Goal: Information Seeking & Learning: Check status

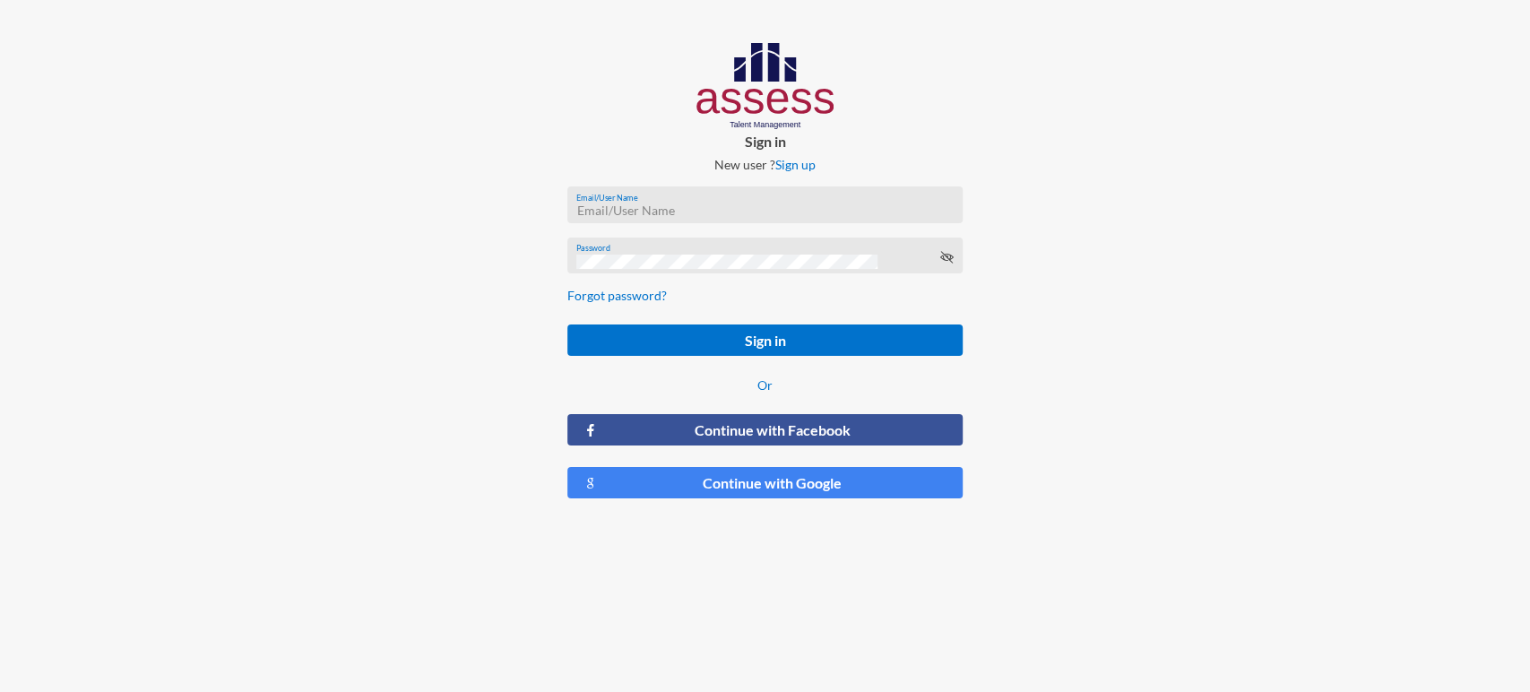
type input "[EMAIL_ADDRESS][DOMAIN_NAME]"
click at [666, 299] on form "carine.khajatourian@assesstm.com Email/User Name Password Forgot password? Sign…" at bounding box center [765, 343] width 424 height 342
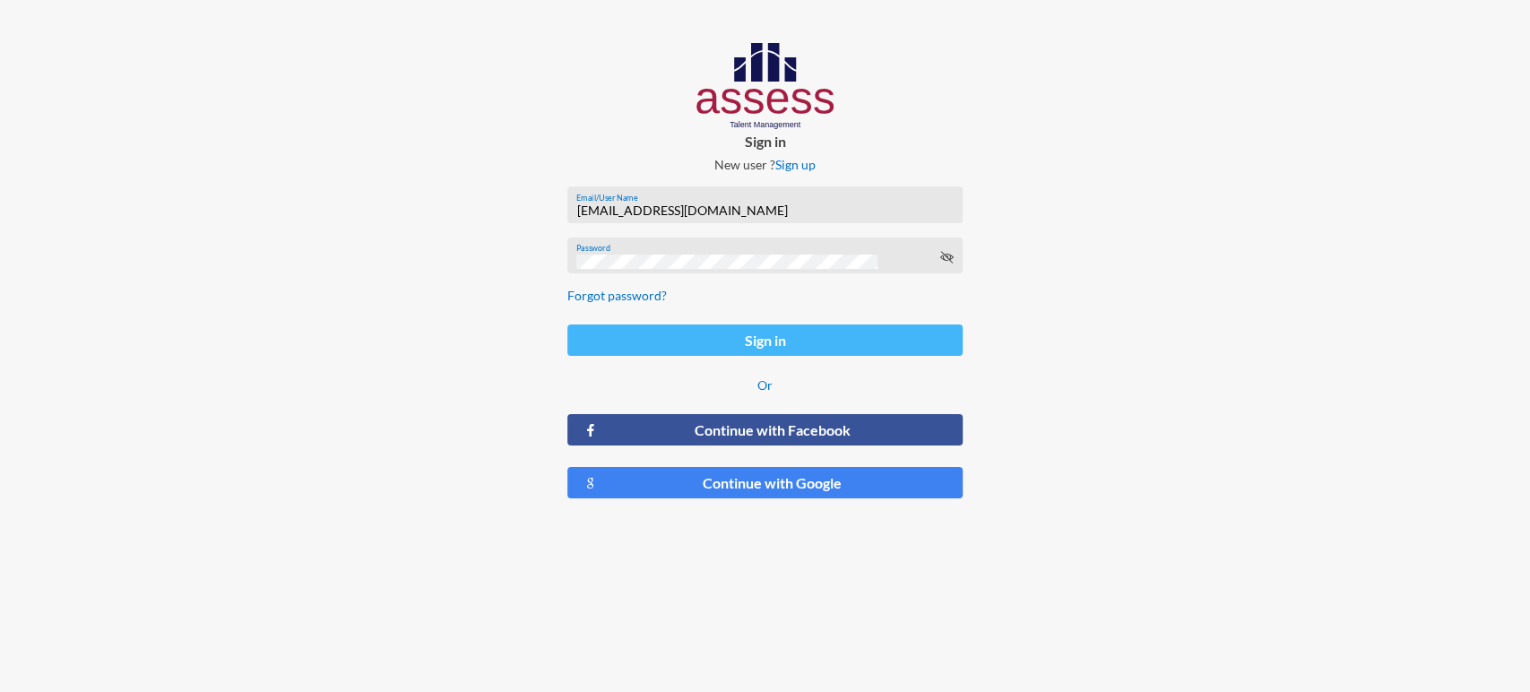
click at [637, 337] on button "Sign in" at bounding box center [765, 340] width 395 height 31
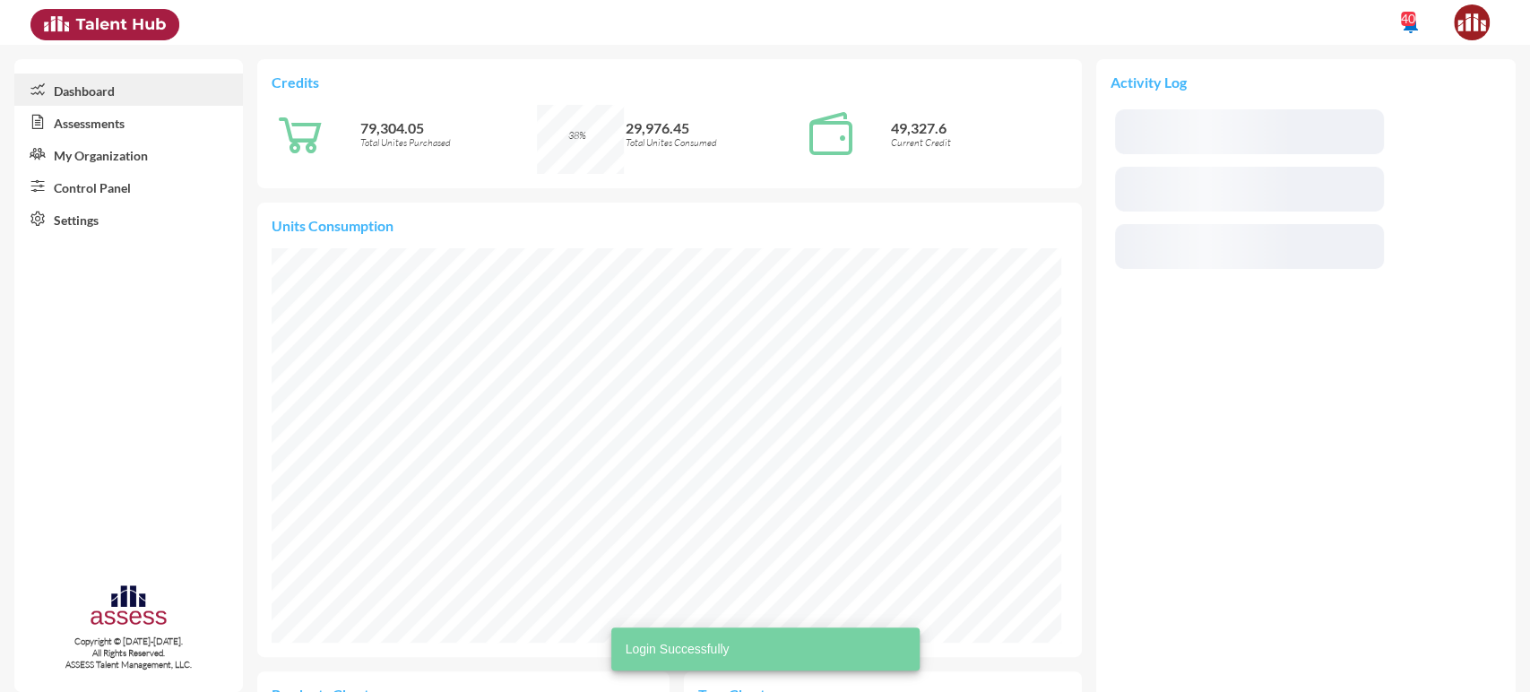
click at [122, 186] on link "Control Panel" at bounding box center [128, 186] width 229 height 32
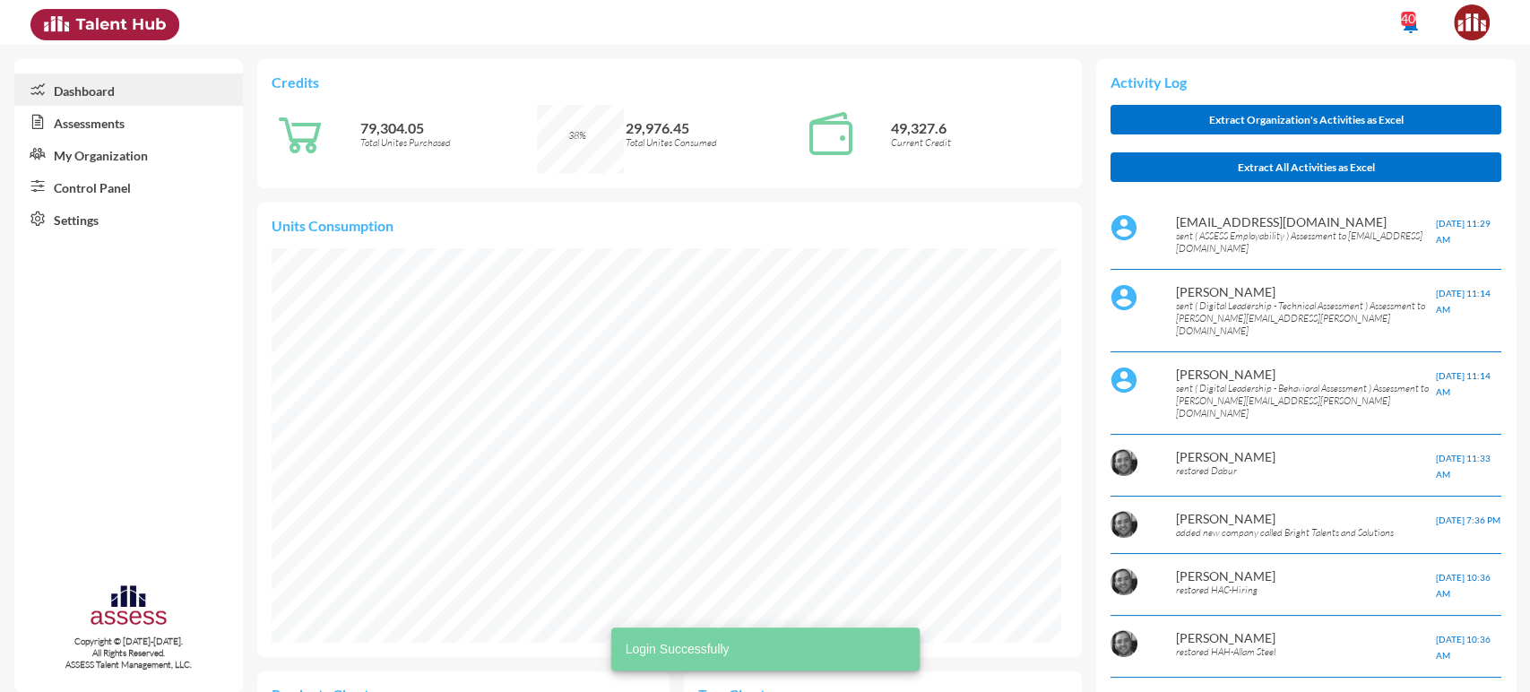
click at [122, 186] on link "Control Panel" at bounding box center [128, 186] width 229 height 32
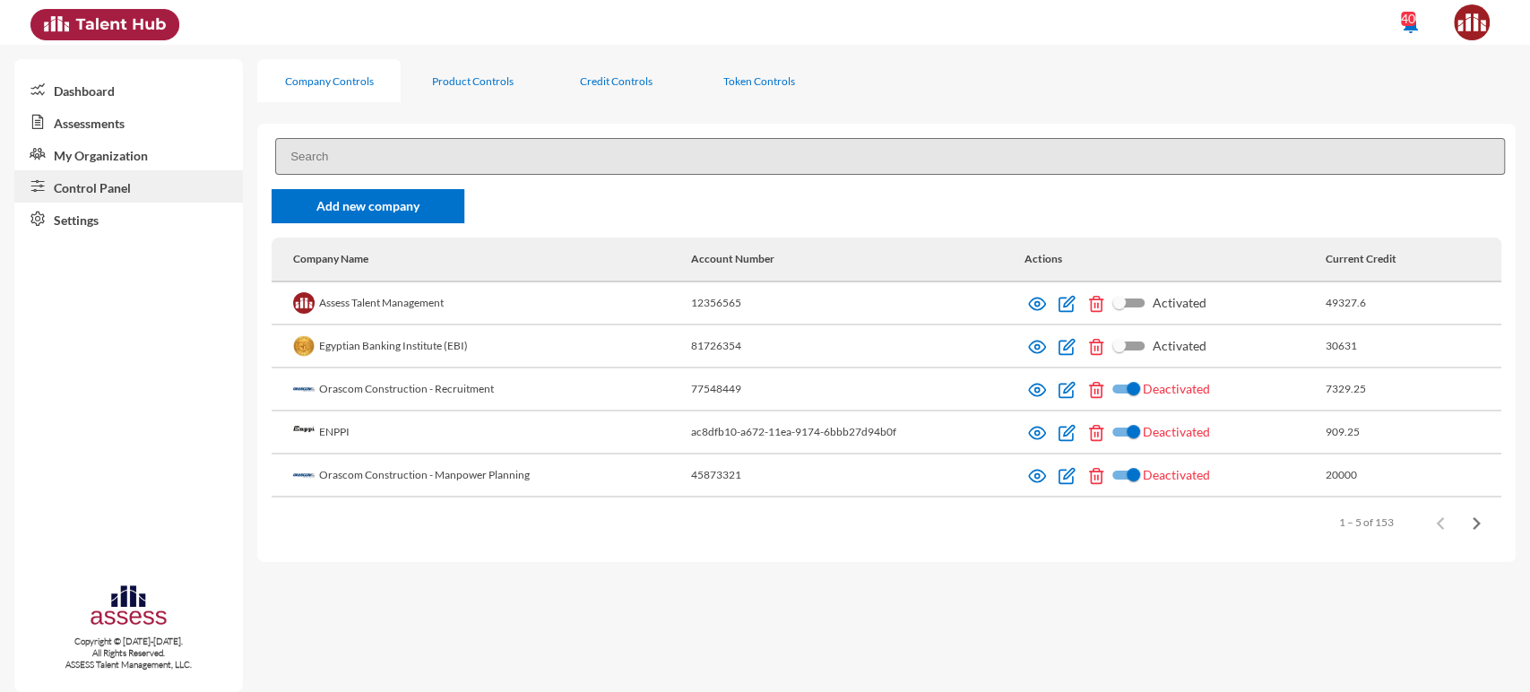
click at [368, 145] on input at bounding box center [890, 156] width 1230 height 37
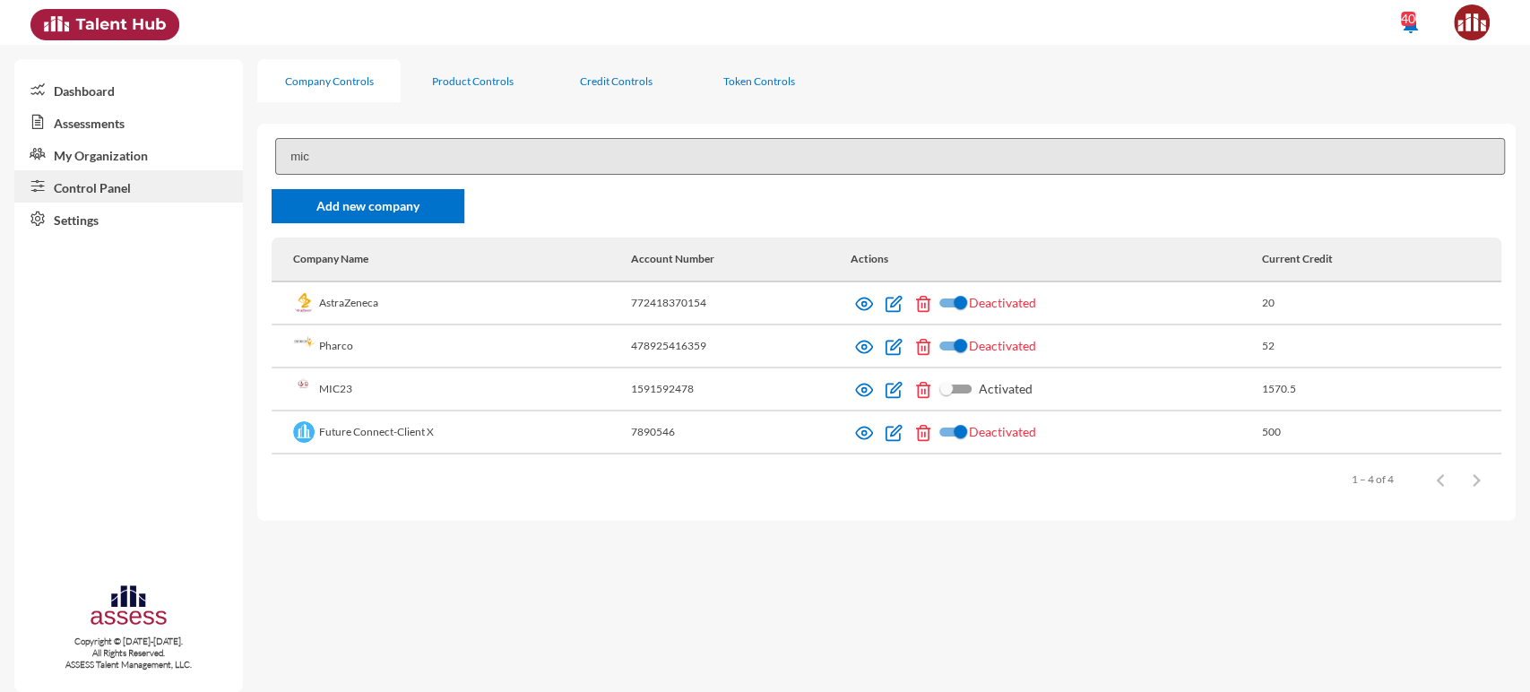
type input "mic"
click at [342, 379] on td "MIC23" at bounding box center [451, 389] width 359 height 43
click at [342, 383] on td "MIC23" at bounding box center [451, 389] width 359 height 43
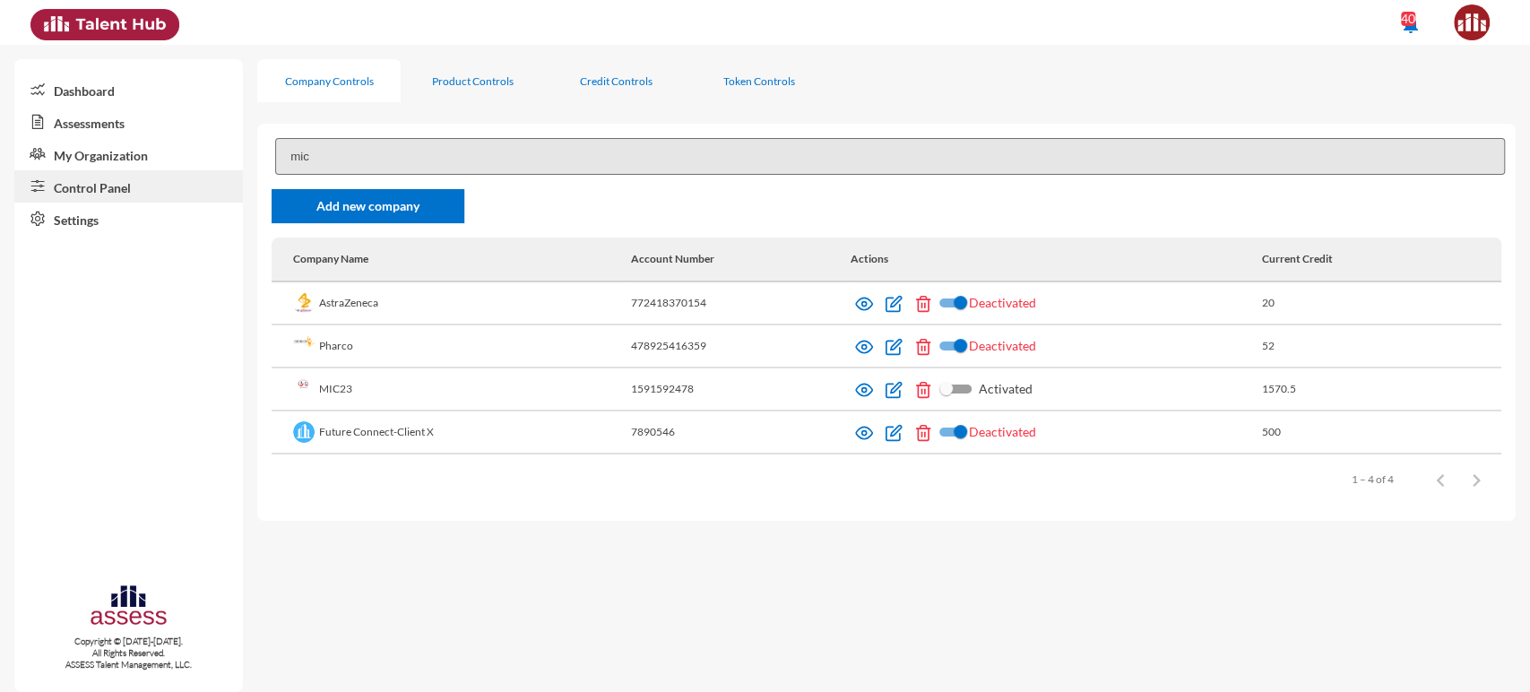
click at [342, 383] on td "MIC23" at bounding box center [451, 389] width 359 height 43
click at [871, 387] on img at bounding box center [864, 390] width 18 height 18
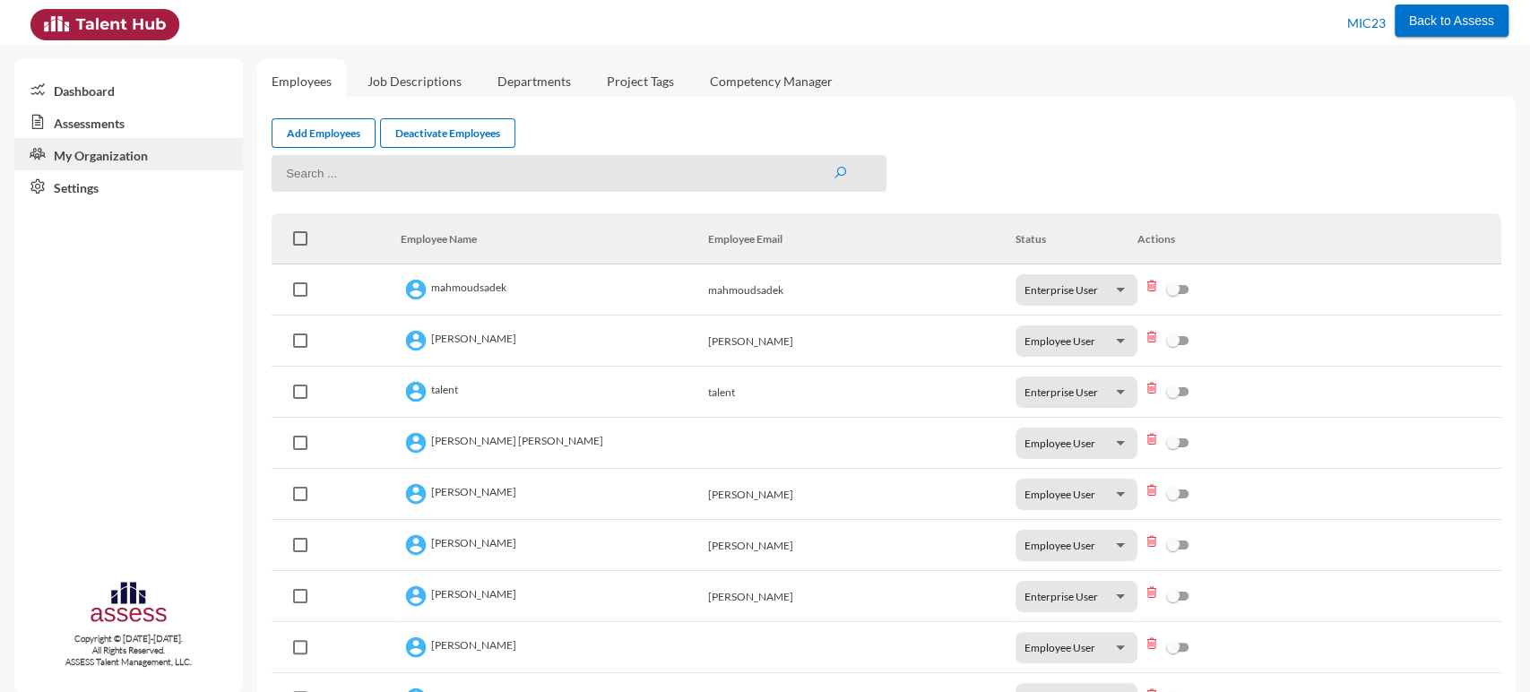
click at [161, 126] on link "Assessments" at bounding box center [128, 122] width 229 height 32
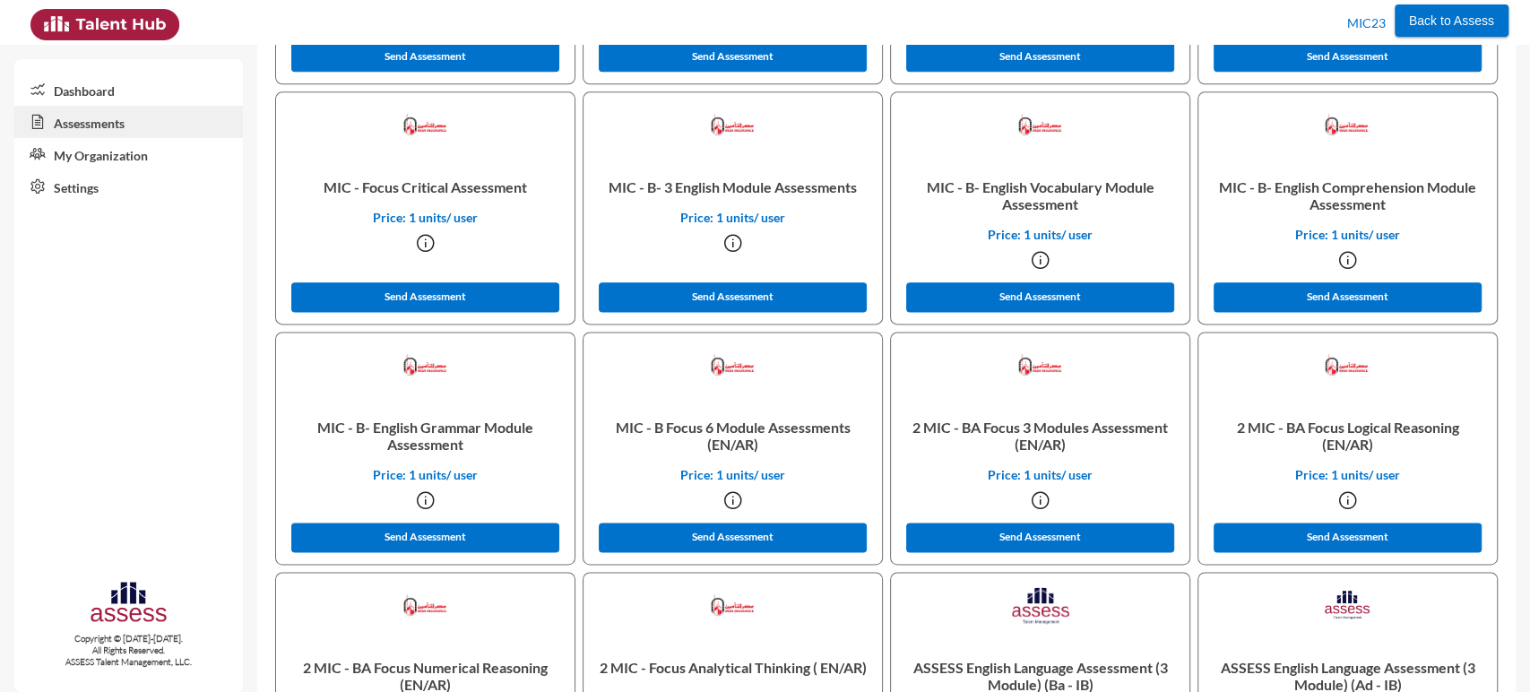
scroll to position [1506, 0]
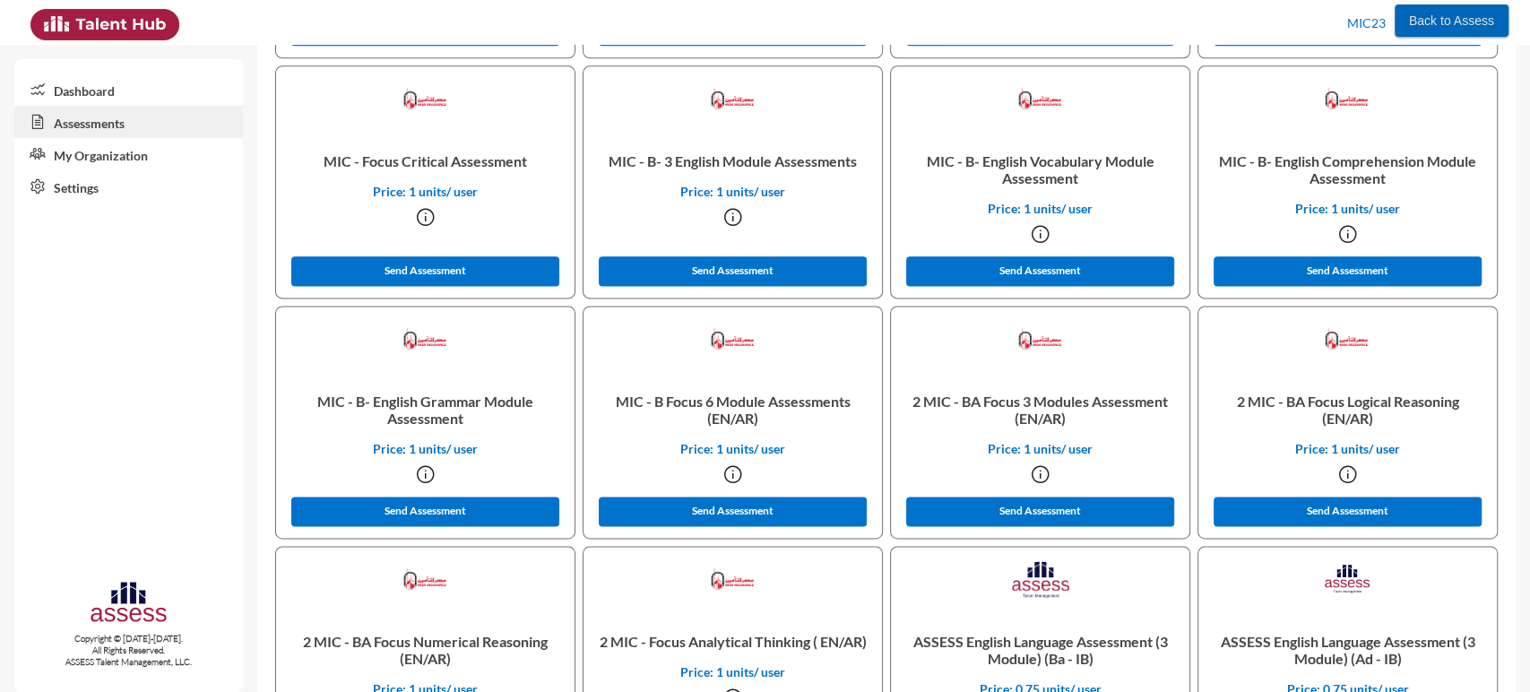
click at [1414, 21] on span "Back to Assess" at bounding box center [1451, 20] width 85 height 14
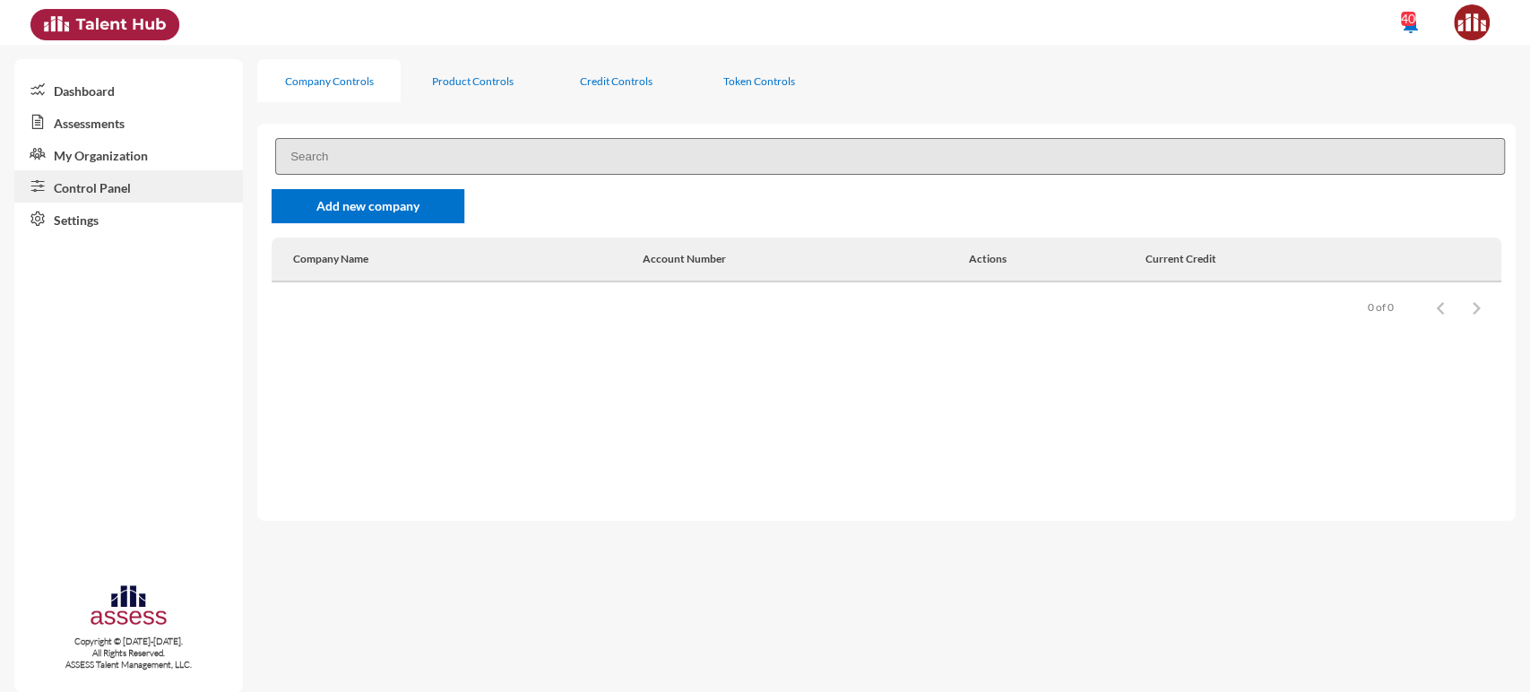
click at [108, 124] on link "Assessments" at bounding box center [128, 122] width 229 height 32
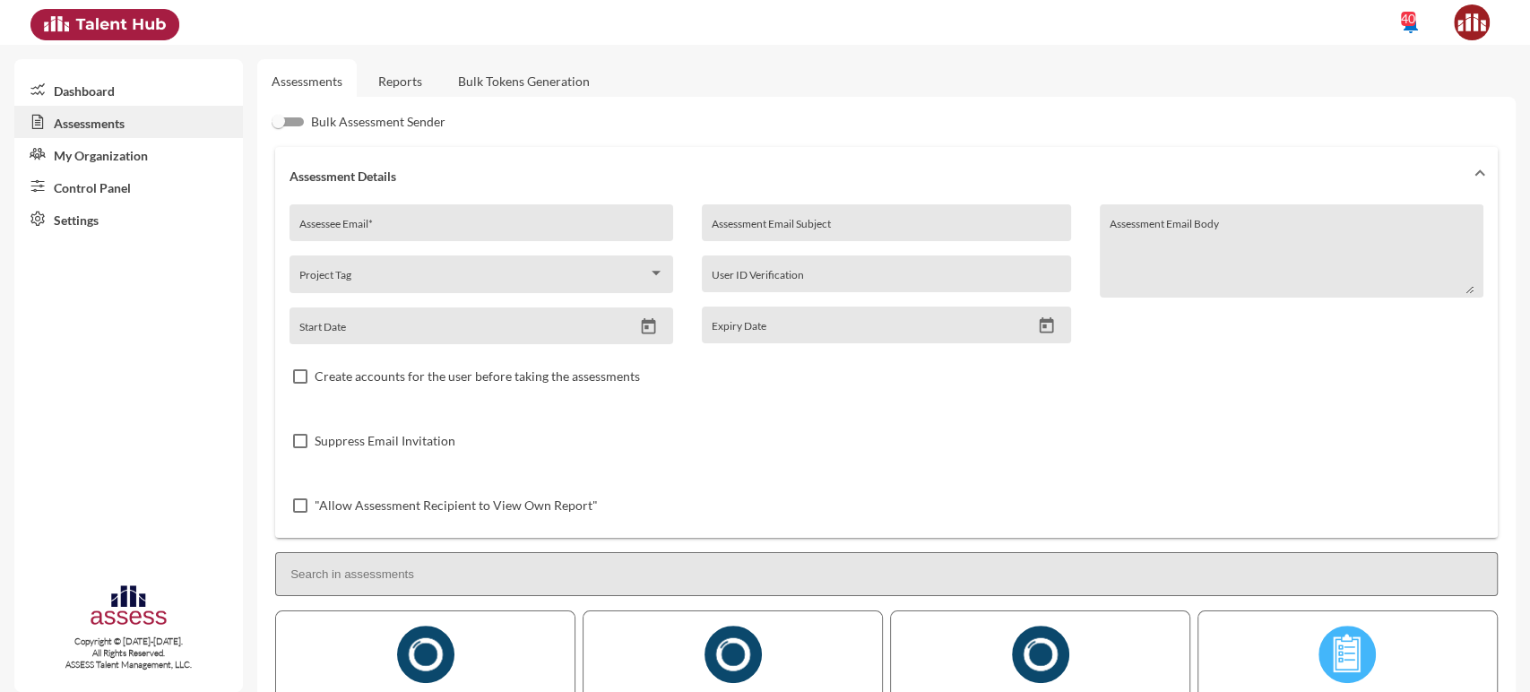
click at [414, 70] on link "Reports" at bounding box center [400, 81] width 73 height 44
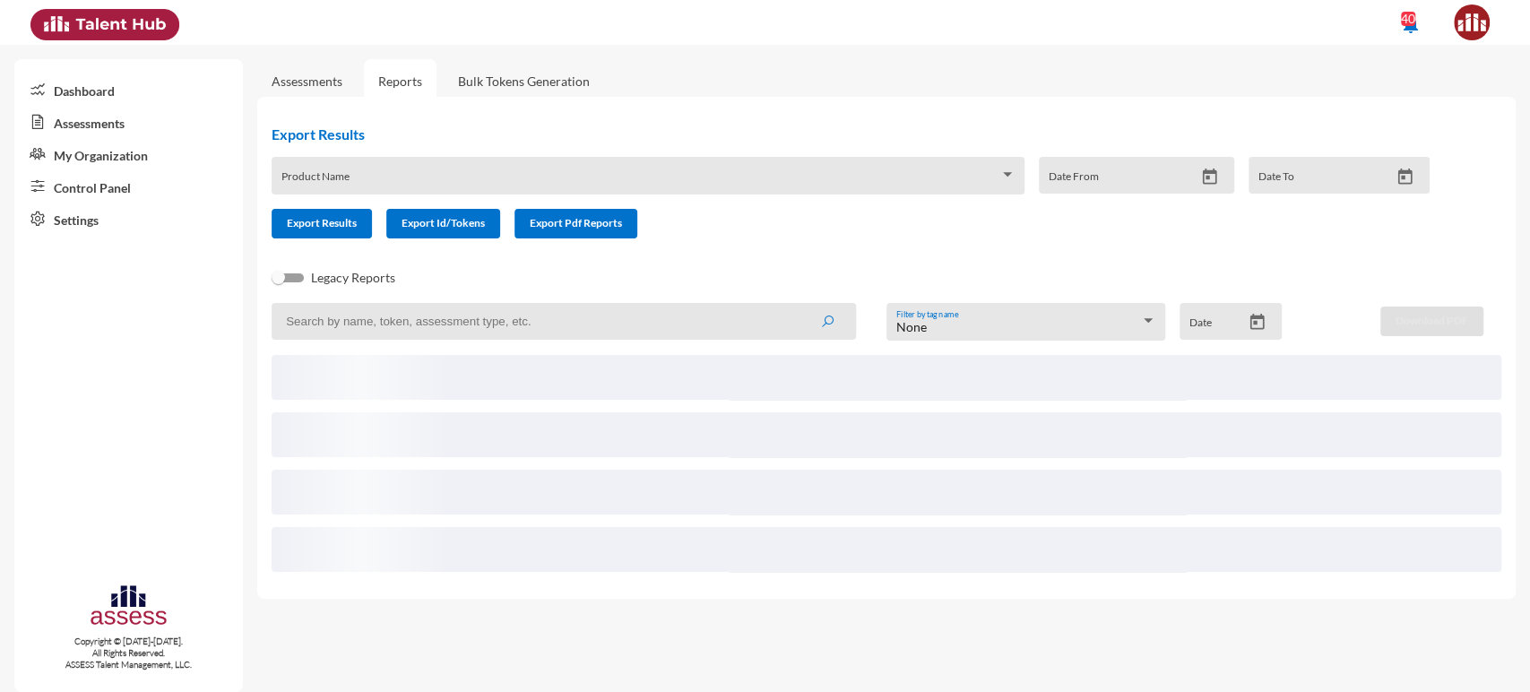
click at [403, 314] on input at bounding box center [564, 321] width 585 height 37
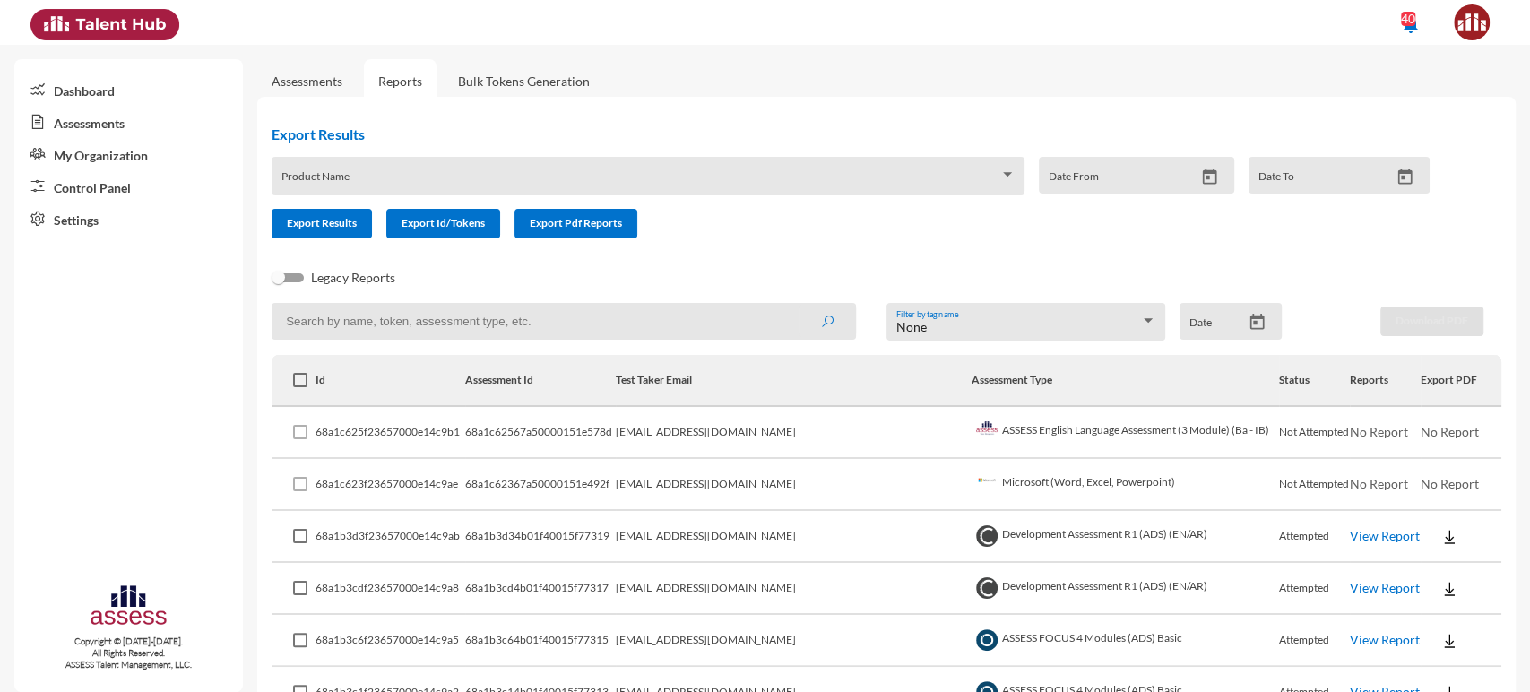
type input "n"
click at [799, 305] on button "submit" at bounding box center [827, 321] width 57 height 32
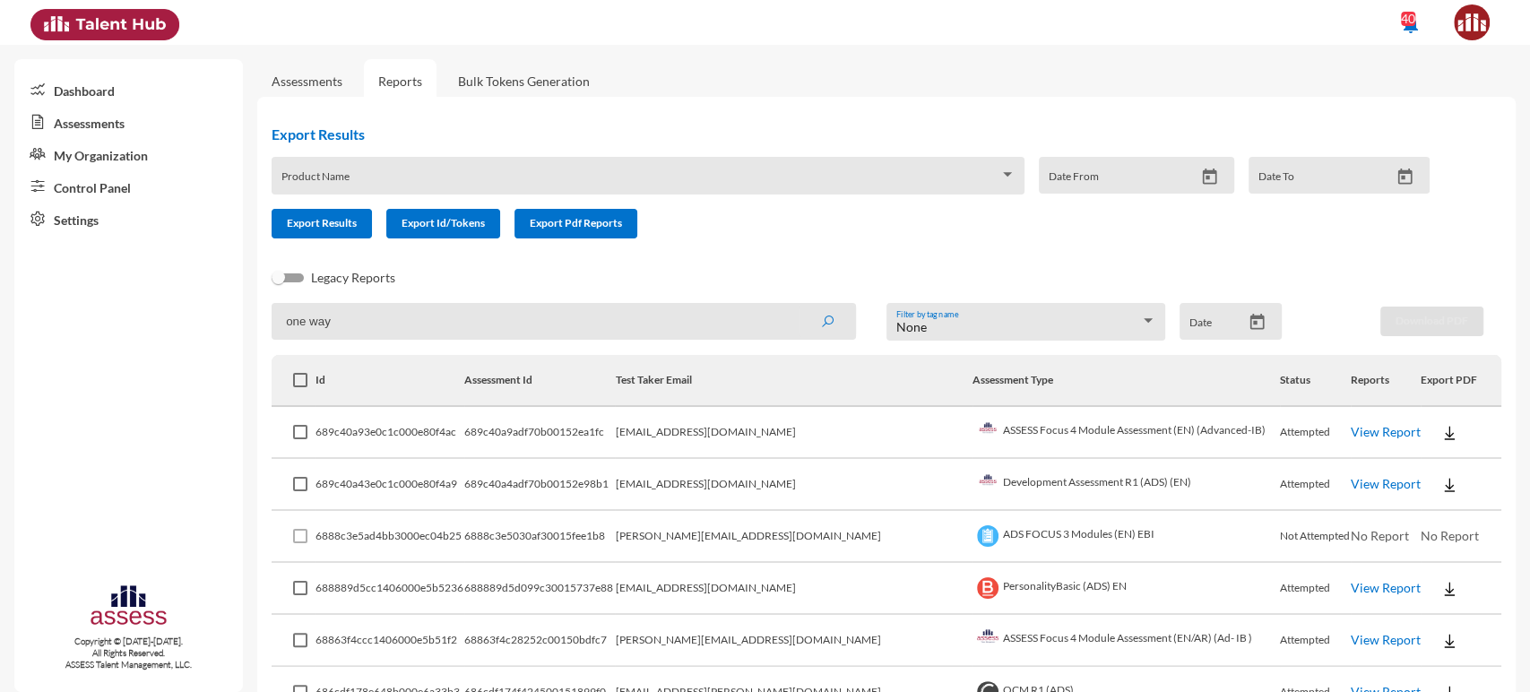
click at [305, 328] on input "one way" at bounding box center [564, 321] width 585 height 37
type input "interview"
click at [799, 305] on button "submit" at bounding box center [827, 321] width 57 height 32
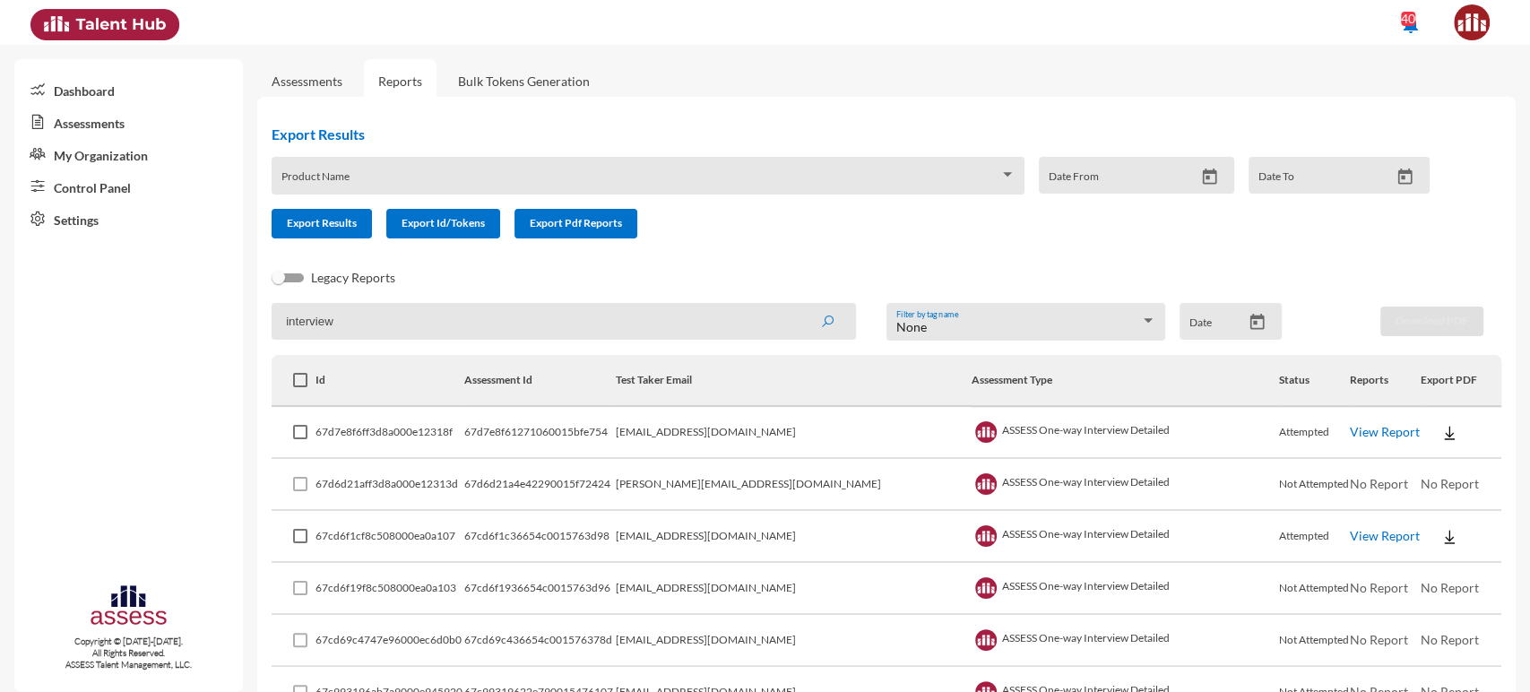
drag, startPoint x: 1346, startPoint y: 455, endPoint x: 1340, endPoint y: 442, distance: 13.7
click at [1350, 442] on td "View Report" at bounding box center [1385, 433] width 71 height 52
click at [1350, 436] on link "View Report" at bounding box center [1385, 431] width 70 height 15
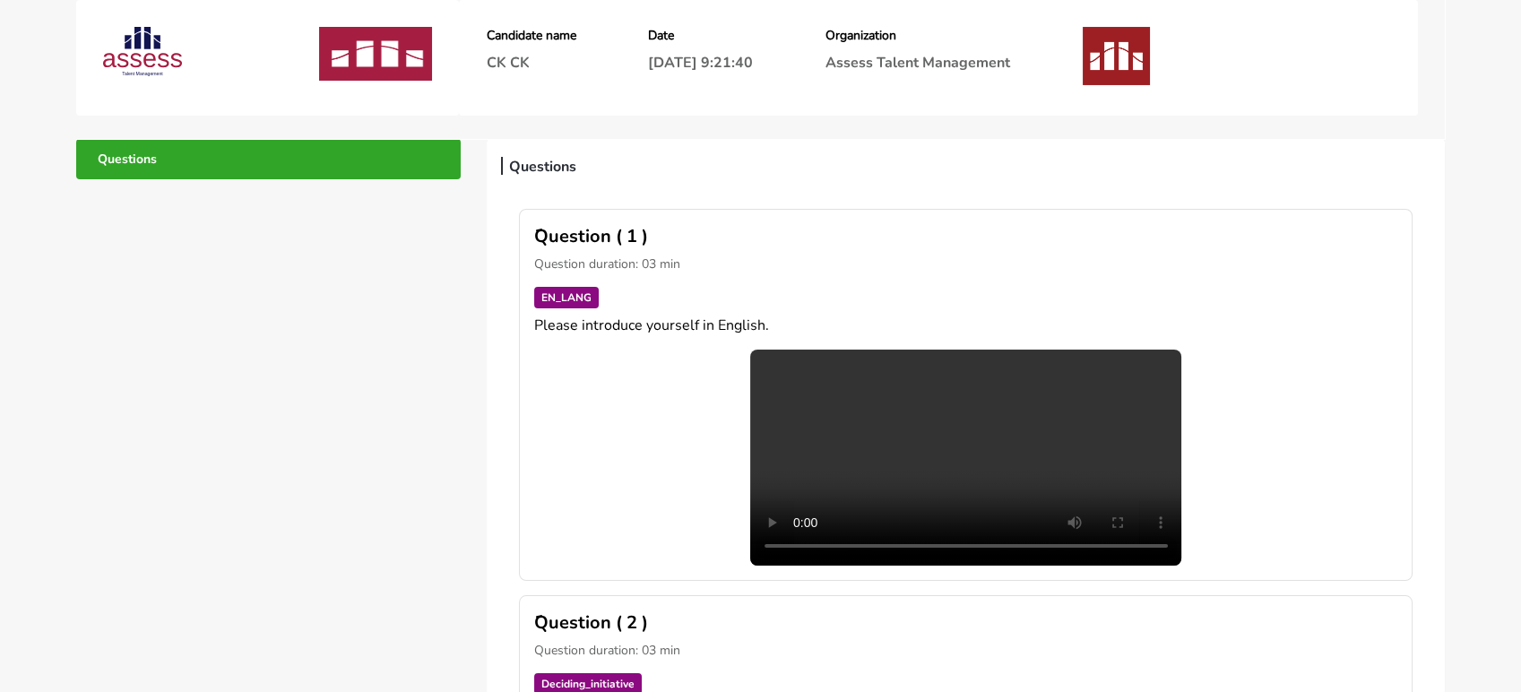
click at [169, 173] on link "Questions" at bounding box center [268, 159] width 385 height 40
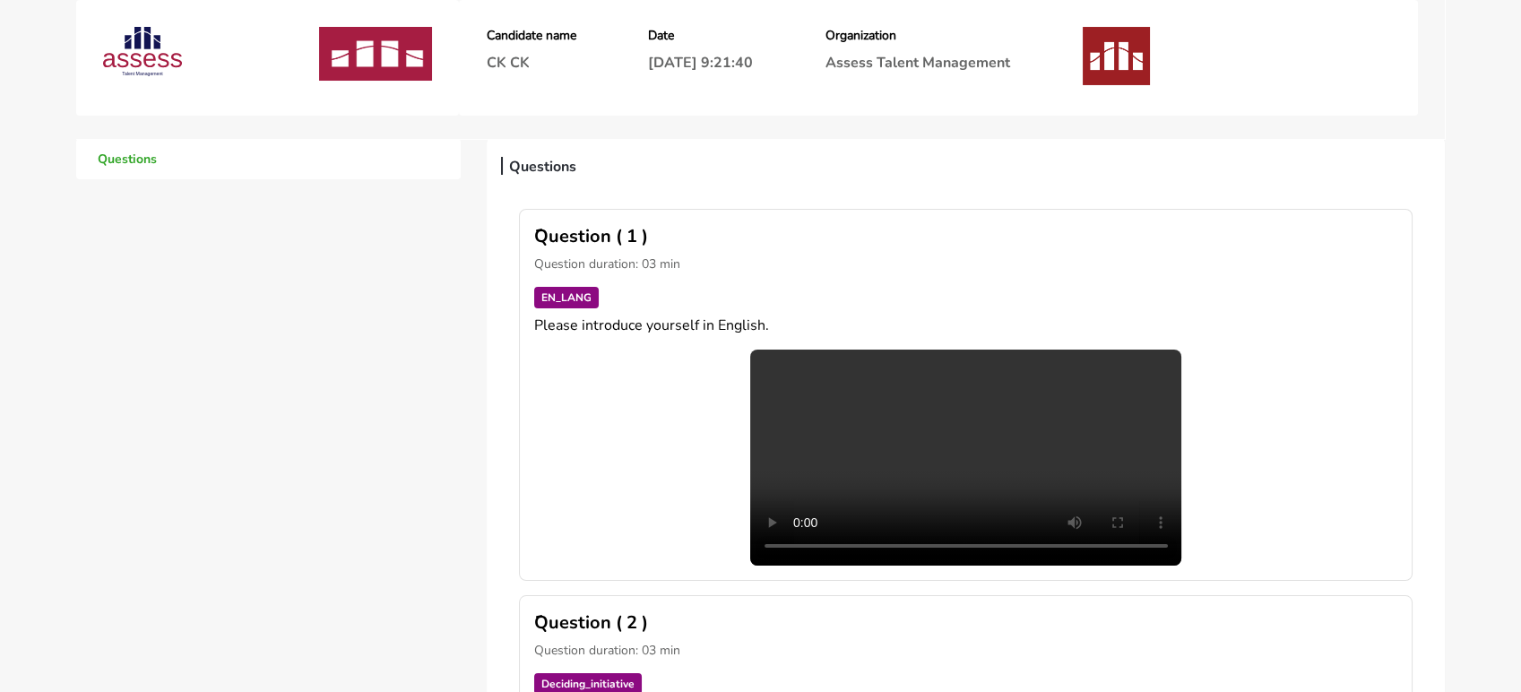
click at [1148, 57] on img at bounding box center [1116, 56] width 67 height 58
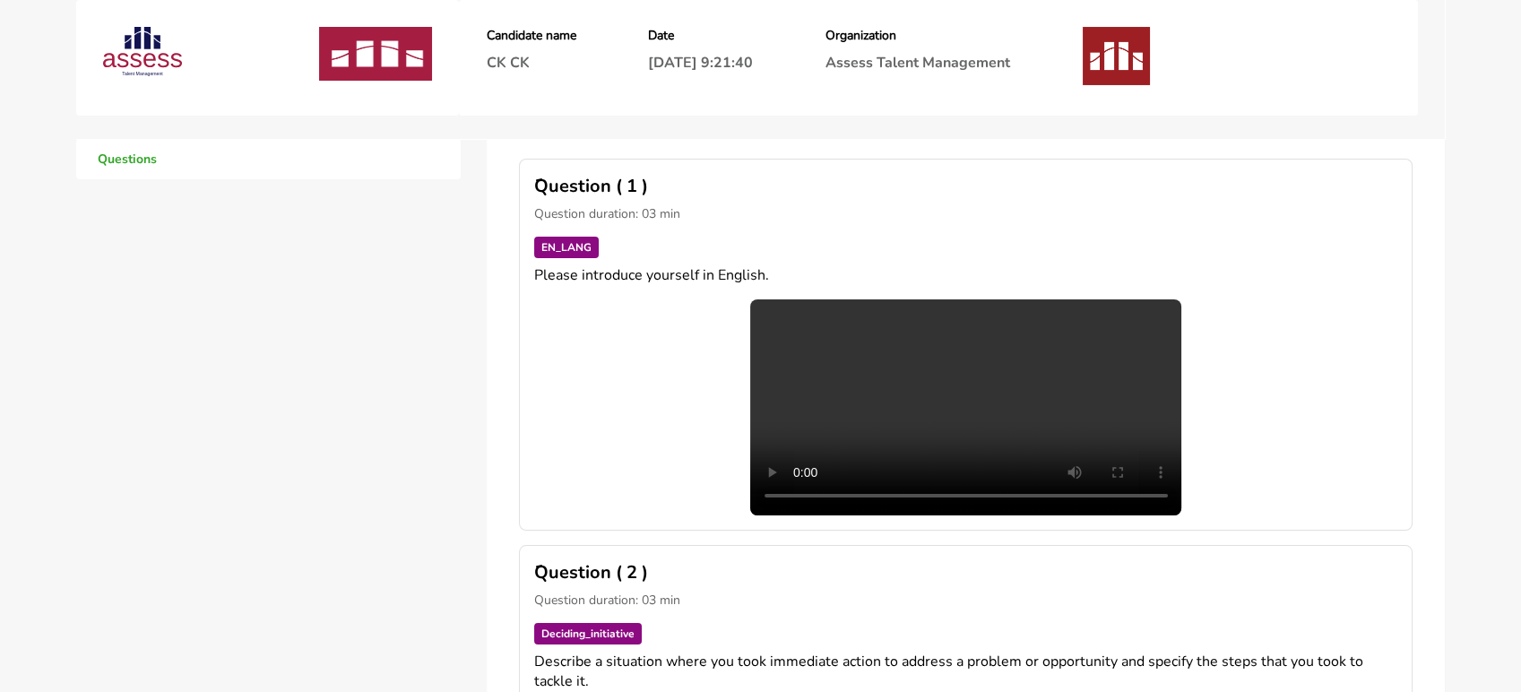
scroll to position [5, 0]
